Goal: Transaction & Acquisition: Subscribe to service/newsletter

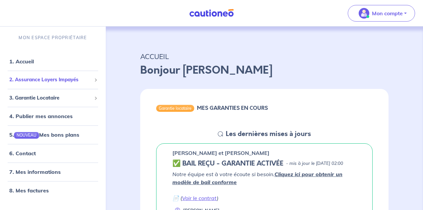
click at [64, 82] on span "2. Assurance Loyers Impayés" at bounding box center [50, 80] width 82 height 8
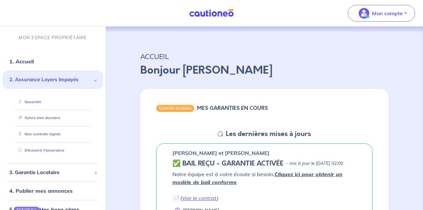
click at [41, 104] on link "Souscrire" at bounding box center [29, 101] width 26 height 5
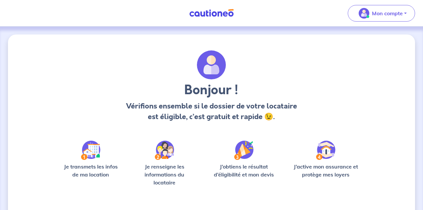
click at [96, 151] on img at bounding box center [91, 150] width 20 height 19
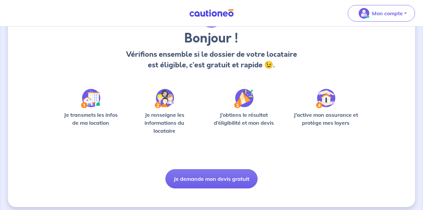
scroll to position [57, 0]
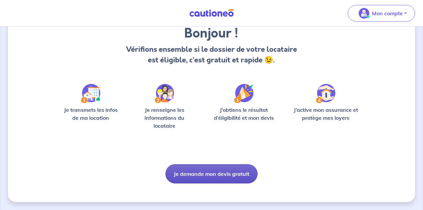
click at [209, 174] on button "Je demande mon devis gratuit" at bounding box center [211, 173] width 92 height 19
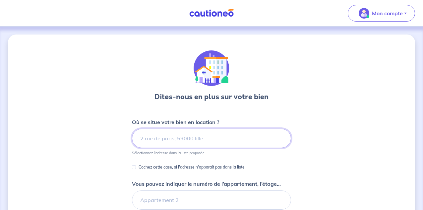
click at [158, 138] on input at bounding box center [211, 138] width 159 height 19
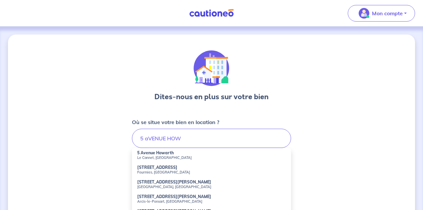
click at [154, 155] on small "Le Cannet, [GEOGRAPHIC_DATA]" at bounding box center [211, 157] width 149 height 5
type input "[STREET_ADDRESS]"
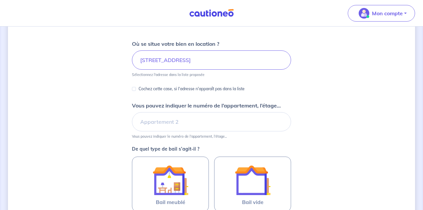
scroll to position [84, 0]
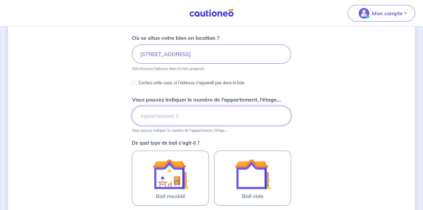
click at [146, 114] on input "Vous pouvez indiquer le numéro de l’appartement, l’étage..." at bounding box center [211, 115] width 159 height 19
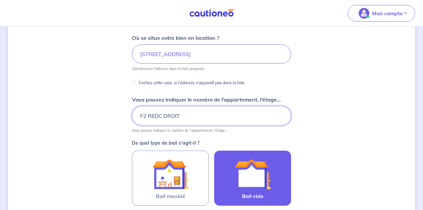
type input "F2 REDC DROIT"
click at [254, 176] on img at bounding box center [253, 174] width 36 height 36
click at [0, 0] on input "Bail vide" at bounding box center [0, 0] width 0 height 0
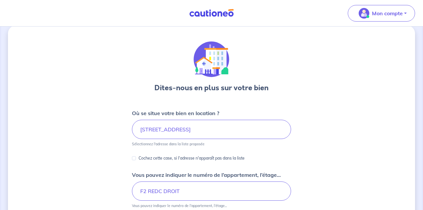
scroll to position [0, 0]
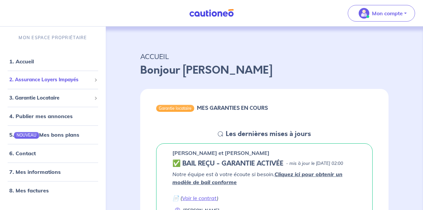
click at [65, 81] on span "2. Assurance Loyers Impayés" at bounding box center [50, 80] width 82 height 8
click at [66, 81] on span "2. Assurance Loyers Impayés" at bounding box center [50, 80] width 82 height 8
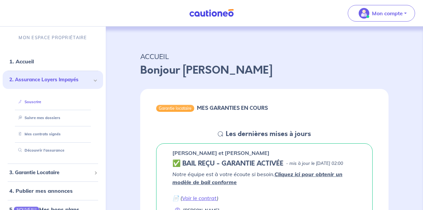
click at [38, 101] on link "Souscrire" at bounding box center [29, 101] width 26 height 5
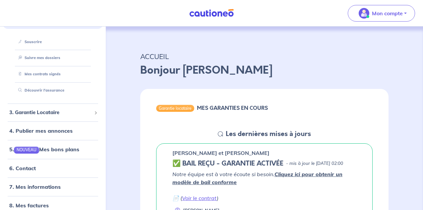
scroll to position [62, 0]
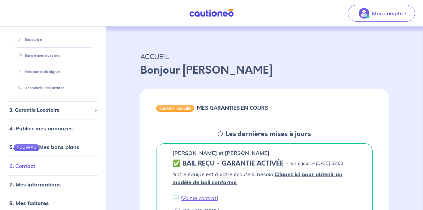
click at [31, 164] on link "6. Contact" at bounding box center [22, 166] width 26 height 7
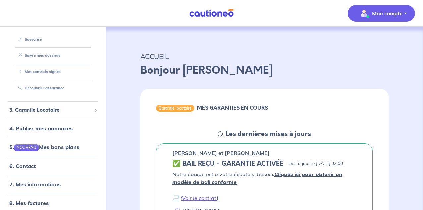
click at [405, 12] on button "Mon compte" at bounding box center [381, 13] width 67 height 17
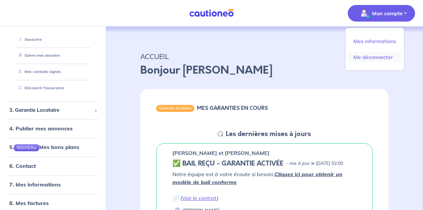
click at [383, 56] on link "Me déconnecter" at bounding box center [374, 57] width 53 height 11
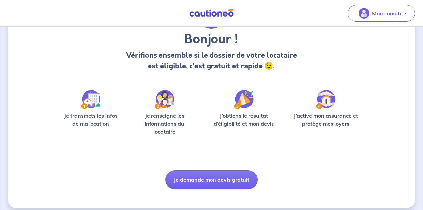
scroll to position [57, 0]
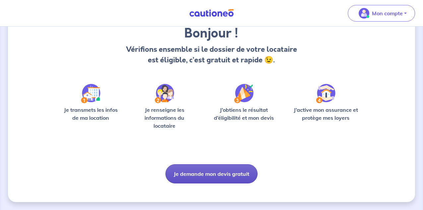
click at [214, 171] on button "Je demande mon devis gratuit" at bounding box center [211, 173] width 92 height 19
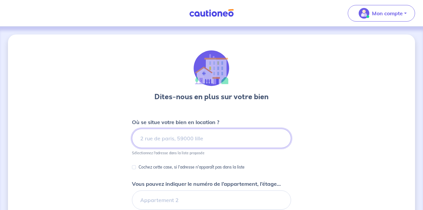
click at [155, 139] on input at bounding box center [211, 138] width 159 height 19
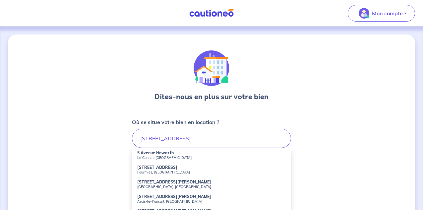
click at [149, 157] on small "Le Cannet, France" at bounding box center [211, 157] width 149 height 5
type input "5 Avenue Howarth, Le Cannet, France"
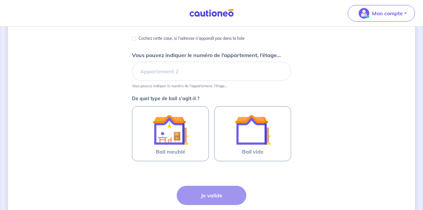
scroll to position [130, 0]
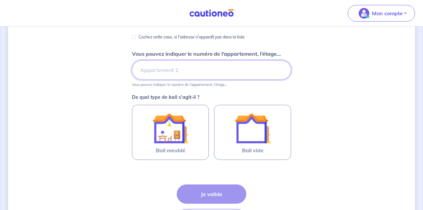
click at [145, 70] on input "Vous pouvez indiquer le numéro de l’appartement, l’étage..." at bounding box center [211, 69] width 159 height 19
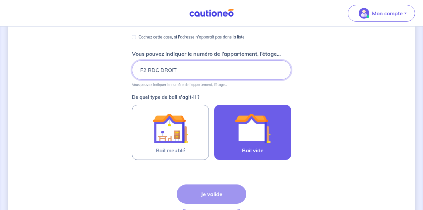
type input "F2 RDC DROIT"
click at [254, 129] on img at bounding box center [253, 128] width 36 height 36
click at [0, 0] on input "Bail vide" at bounding box center [0, 0] width 0 height 0
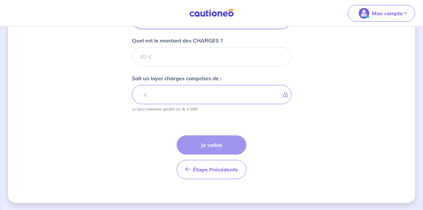
scroll to position [301, 0]
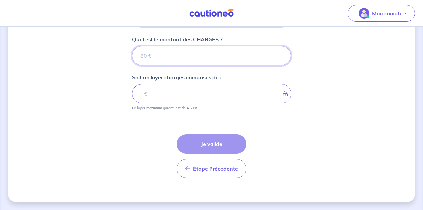
click at [150, 55] on input "Quel est le montant des CHARGES ?" at bounding box center [211, 55] width 159 height 19
type input "85"
type input "850"
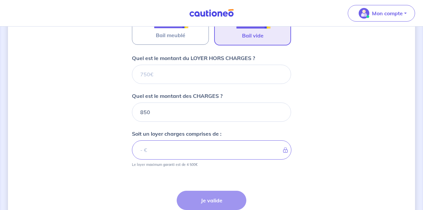
scroll to position [241, 0]
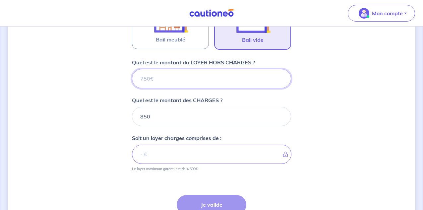
click at [152, 77] on input "Quel est le montant du LOYER HORS CHARGES ?" at bounding box center [211, 78] width 159 height 19
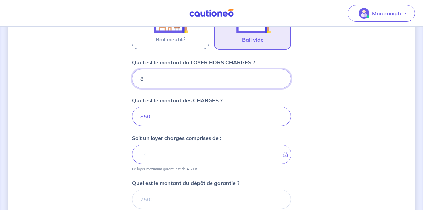
type input "85"
type input "935"
type input "850"
type input "1700"
type input "850"
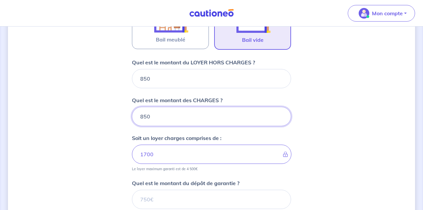
click at [149, 117] on input "850" at bounding box center [211, 116] width 159 height 19
type input "8"
type input "850"
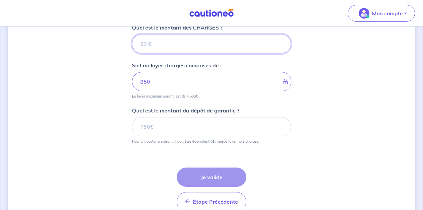
scroll to position [316, 0]
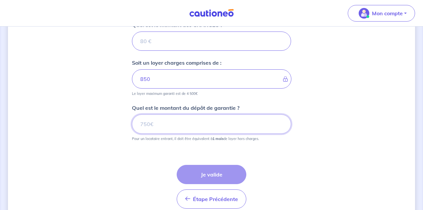
click at [157, 123] on input "Quel est le montant du dépôt de garantie ?" at bounding box center [211, 123] width 159 height 19
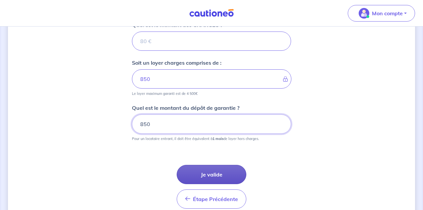
type input "850"
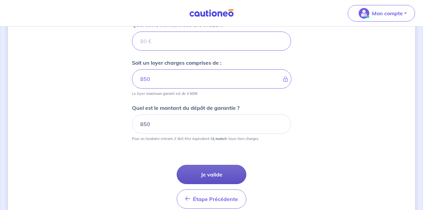
click at [216, 175] on button "Je valide" at bounding box center [212, 174] width 70 height 19
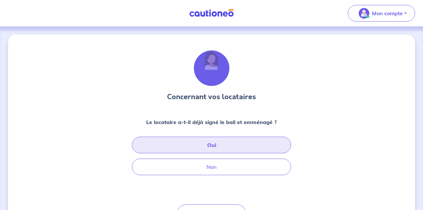
click at [210, 146] on button "Oui" at bounding box center [211, 145] width 159 height 17
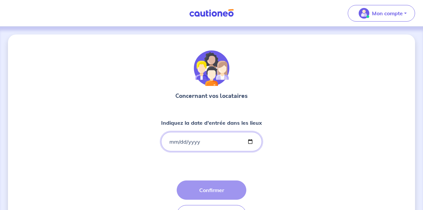
click at [173, 142] on input "Indiquez la date d'entrée dans les lieux" at bounding box center [211, 141] width 101 height 19
type input "0020-02-29"
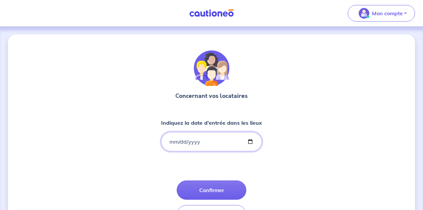
type input "2020-02-29"
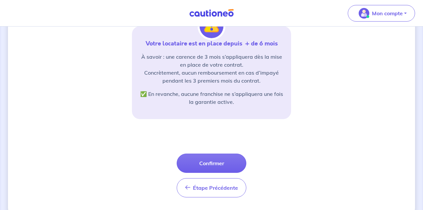
scroll to position [161, 0]
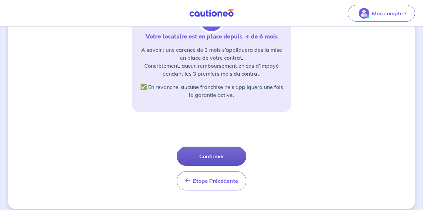
click at [208, 154] on button "Confirmer" at bounding box center [212, 156] width 70 height 19
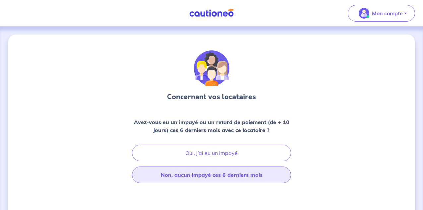
click at [213, 176] on button "Non, aucun impayé ces 6 derniers mois" at bounding box center [211, 174] width 159 height 17
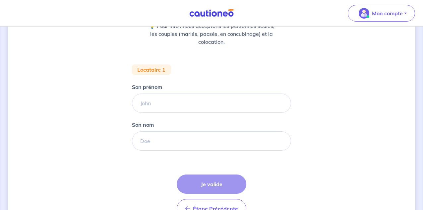
scroll to position [101, 0]
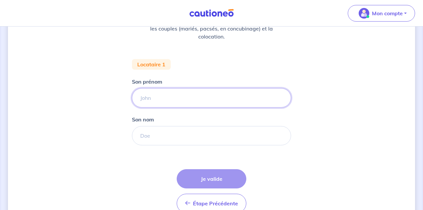
click at [146, 98] on input "Son prénom" at bounding box center [211, 97] width 159 height 19
type input "FABIANO"
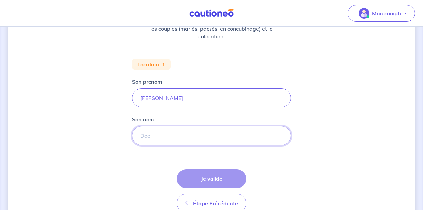
click at [147, 137] on input "Son nom" at bounding box center [211, 135] width 159 height 19
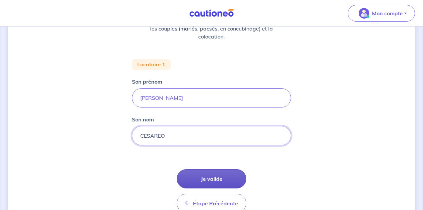
type input "CESAREO"
click at [212, 177] on button "Je valide" at bounding box center [212, 178] width 70 height 19
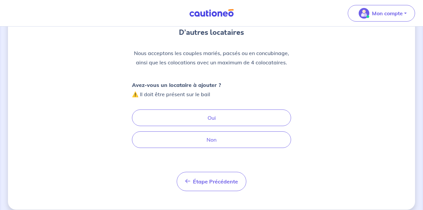
scroll to position [72, 0]
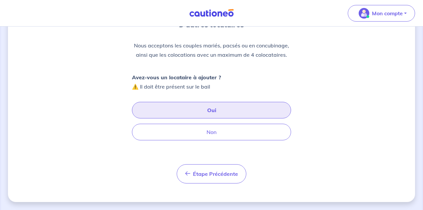
click at [212, 108] on button "Oui" at bounding box center [211, 110] width 159 height 17
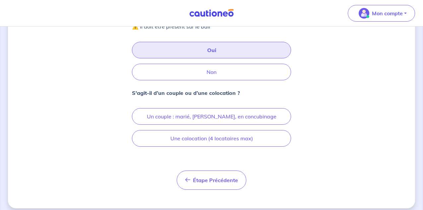
scroll to position [138, 0]
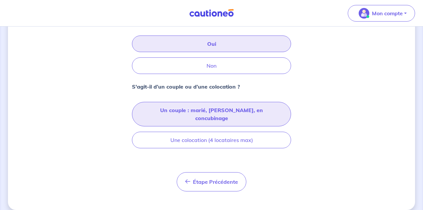
click at [238, 109] on button "Un couple : marié, pacsé, en concubinage" at bounding box center [211, 114] width 159 height 25
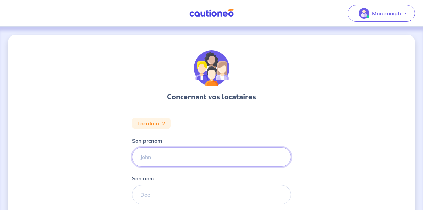
click at [145, 156] on input "Son prénom" at bounding box center [211, 156] width 159 height 19
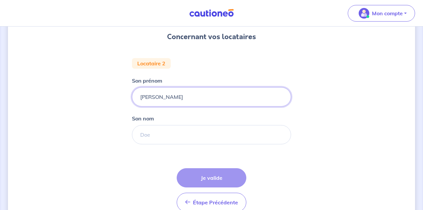
scroll to position [65, 0]
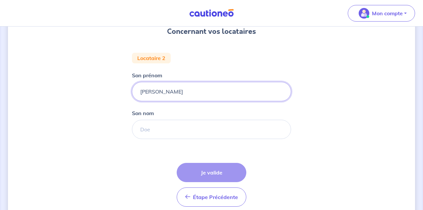
type input "CHANTAL"
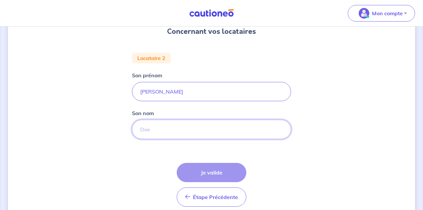
click at [156, 129] on input "Son nom" at bounding box center [211, 129] width 159 height 19
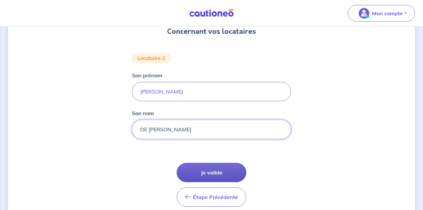
type input "DE SIMONE"
click at [211, 173] on button "Je valide" at bounding box center [212, 172] width 70 height 19
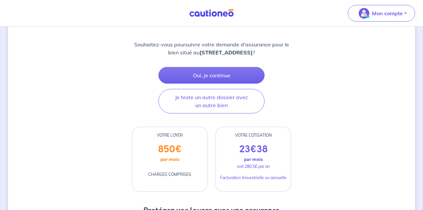
scroll to position [92, 0]
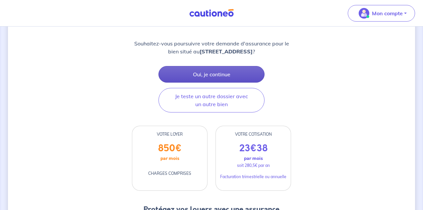
click at [212, 73] on button "Oui, je continue" at bounding box center [212, 74] width 106 height 17
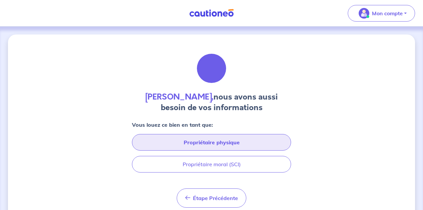
click at [208, 141] on button "Propriétaire physique" at bounding box center [211, 142] width 159 height 17
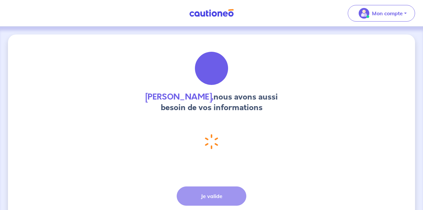
select select "FR"
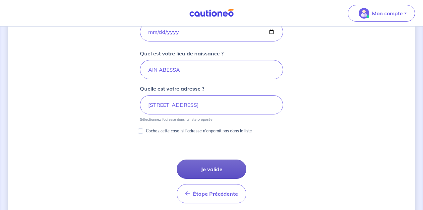
click at [211, 165] on button "Je valide" at bounding box center [212, 169] width 70 height 19
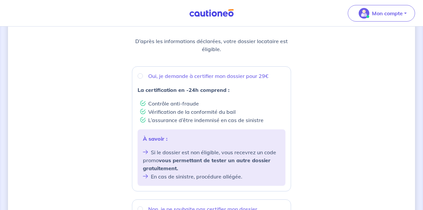
scroll to position [87, 0]
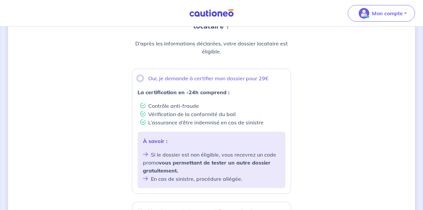
click at [139, 77] on input "Oui, je demande à certifier mon dossier pour 29€" at bounding box center [140, 78] width 5 height 5
radio input "true"
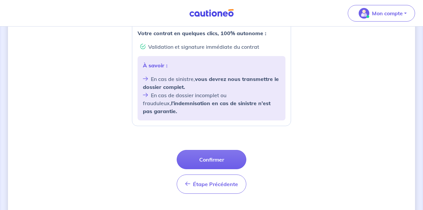
scroll to position [286, 0]
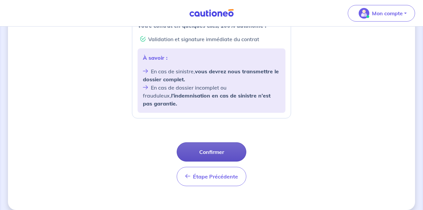
click at [205, 142] on button "Confirmer" at bounding box center [212, 151] width 70 height 19
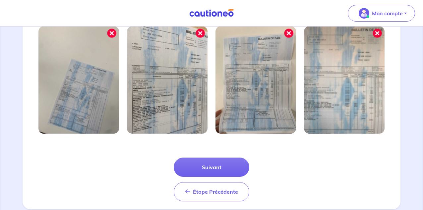
scroll to position [245, 0]
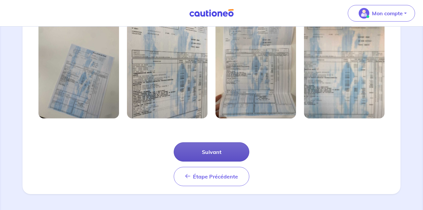
click at [214, 153] on button "Suivant" at bounding box center [212, 151] width 76 height 19
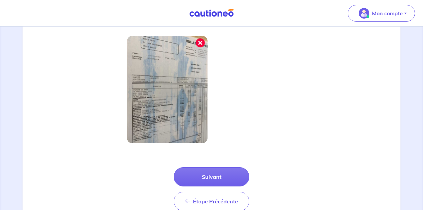
scroll to position [213, 0]
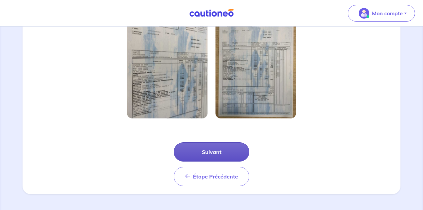
click at [216, 149] on button "Suivant" at bounding box center [212, 151] width 76 height 19
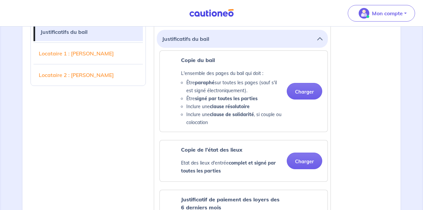
scroll to position [200, 0]
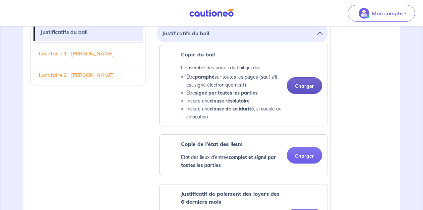
click at [307, 85] on button "Charger" at bounding box center [304, 85] width 35 height 17
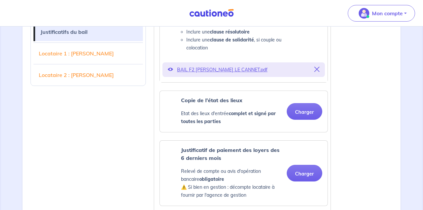
scroll to position [271, 0]
